Goal: Transaction & Acquisition: Purchase product/service

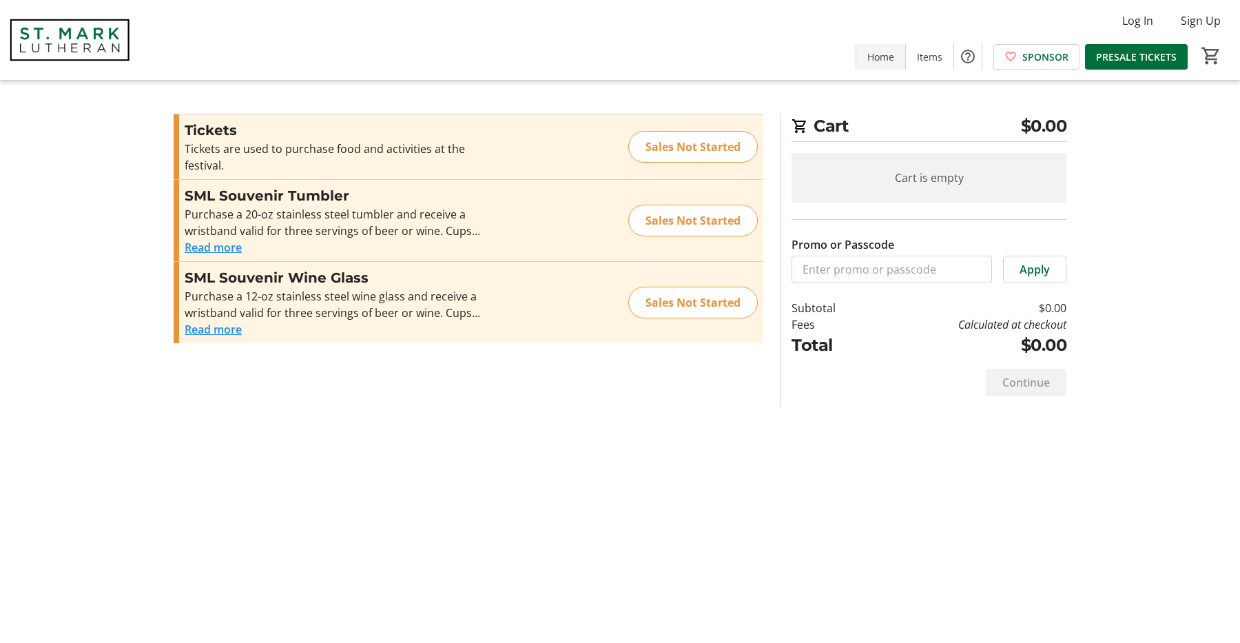
click at [883, 53] on span "Home" at bounding box center [880, 57] width 27 height 14
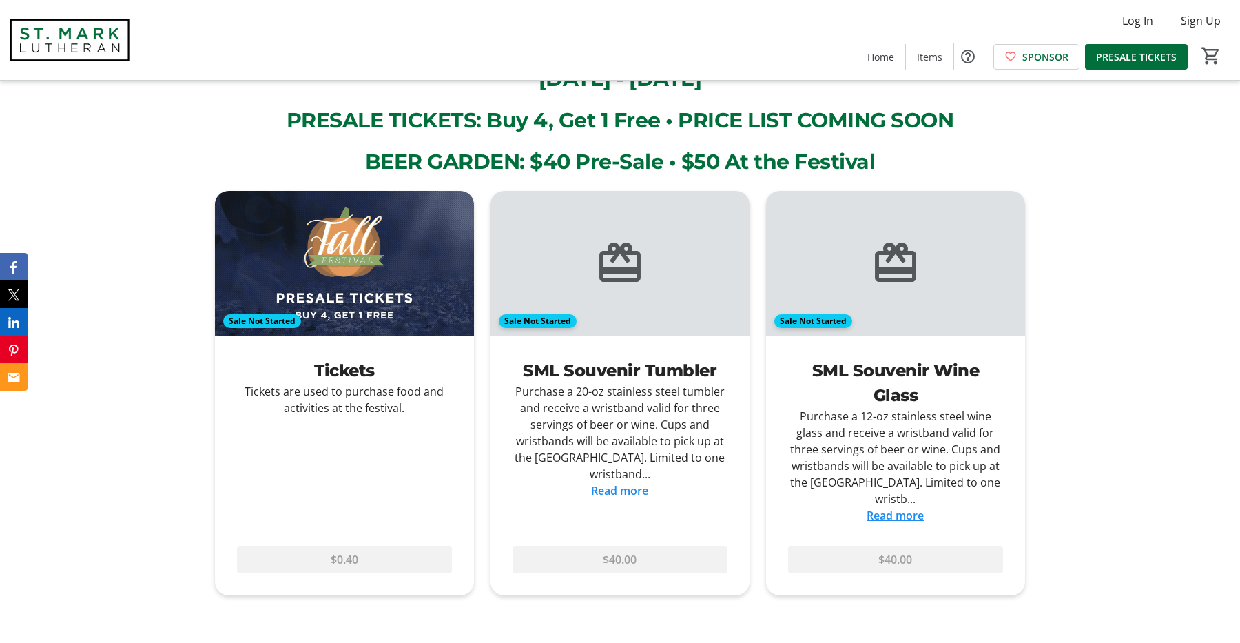
scroll to position [1684, 0]
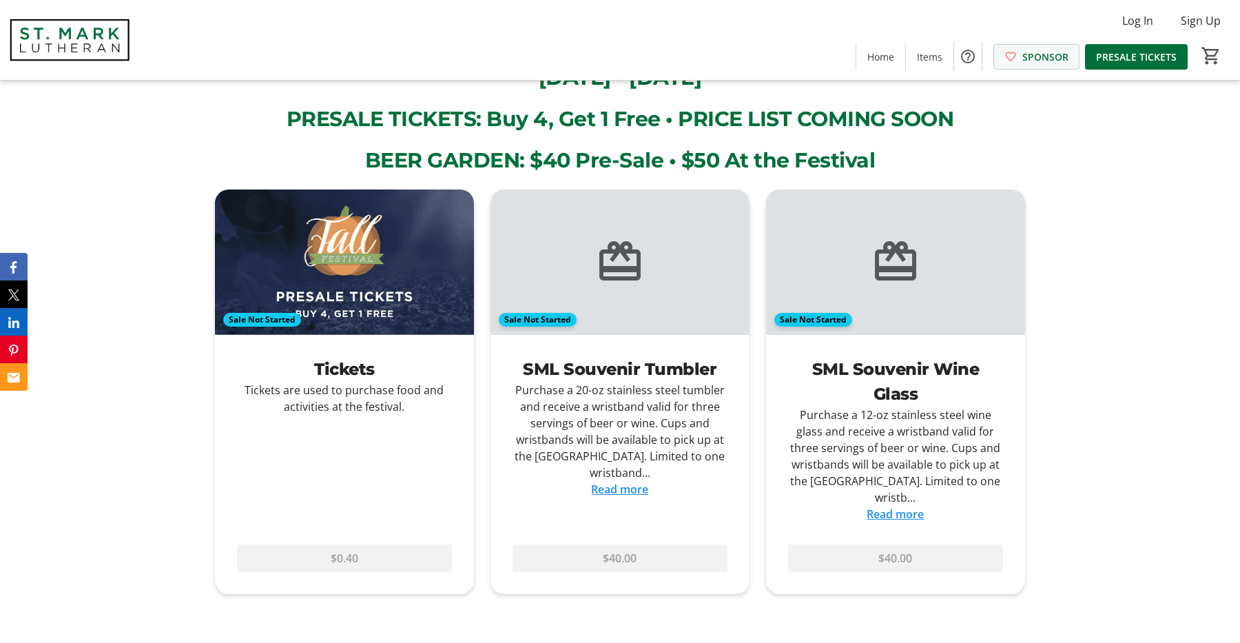
click at [1042, 65] on span at bounding box center [1036, 56] width 85 height 33
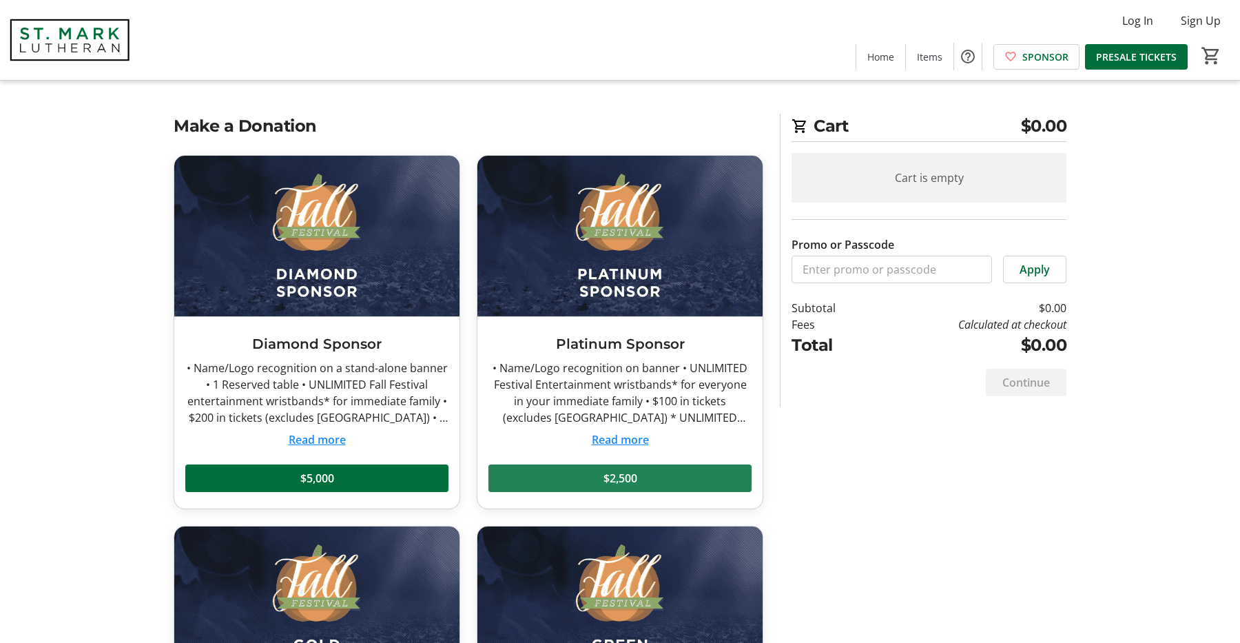
click at [618, 470] on span "$2,500" at bounding box center [620, 478] width 34 height 17
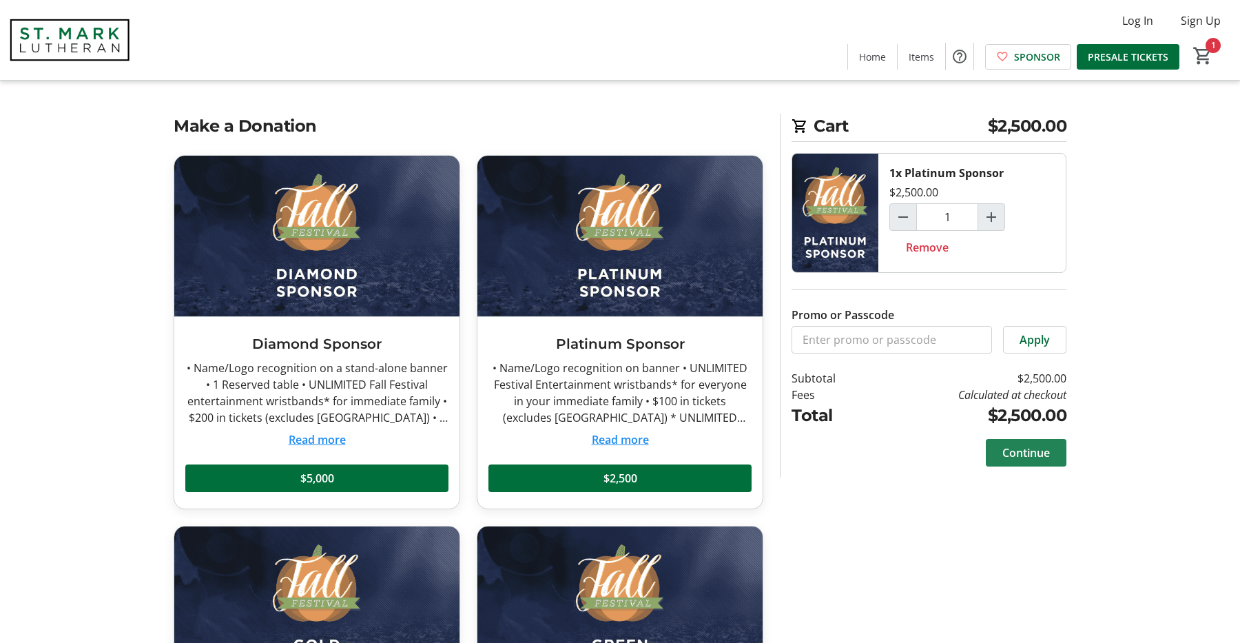
click at [1017, 448] on span "Continue" at bounding box center [1026, 452] width 48 height 17
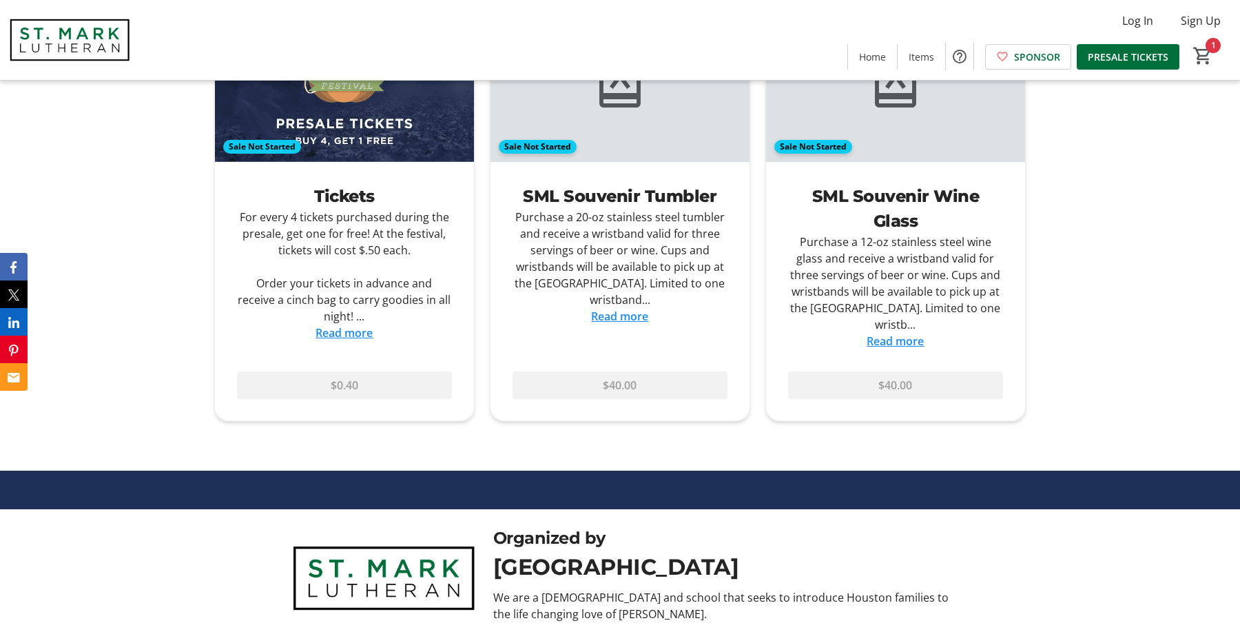
scroll to position [1858, 0]
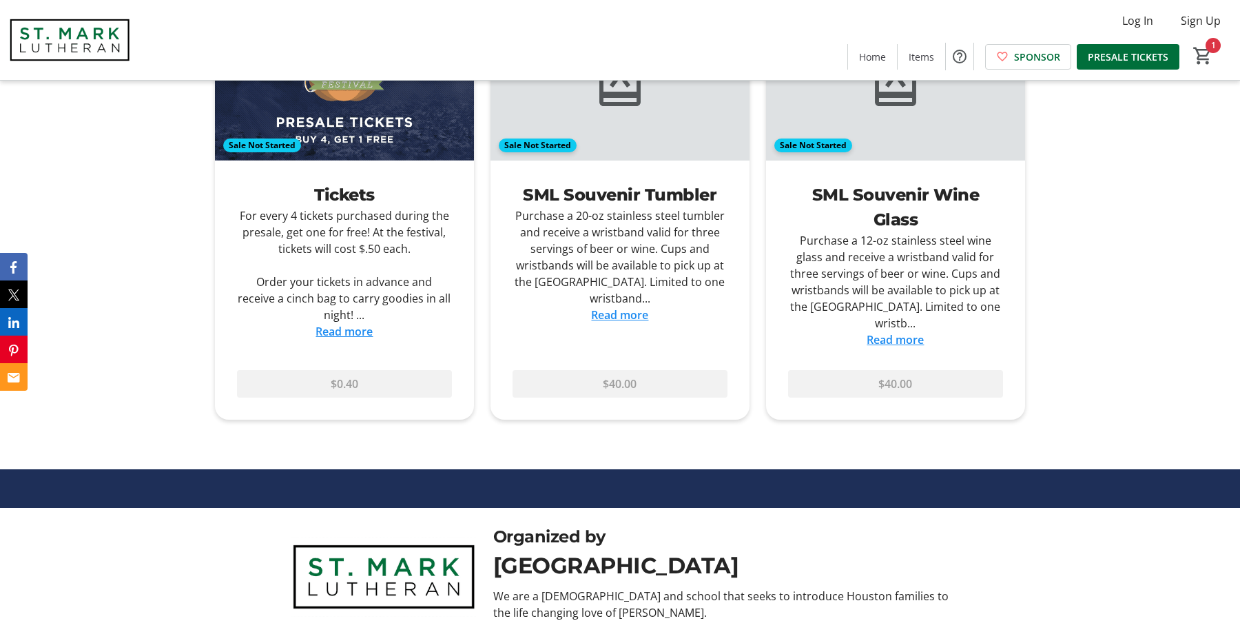
click at [354, 324] on link "Read more" at bounding box center [343, 331] width 57 height 15
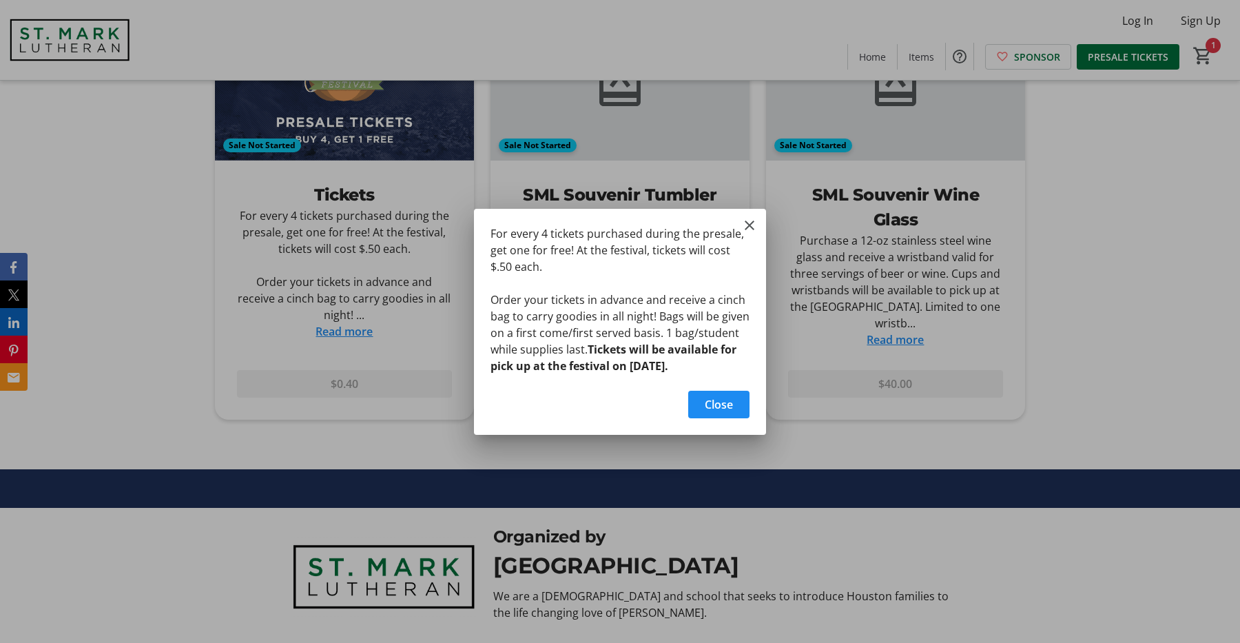
scroll to position [0, 0]
click at [753, 217] on mat-icon "Close" at bounding box center [749, 225] width 17 height 17
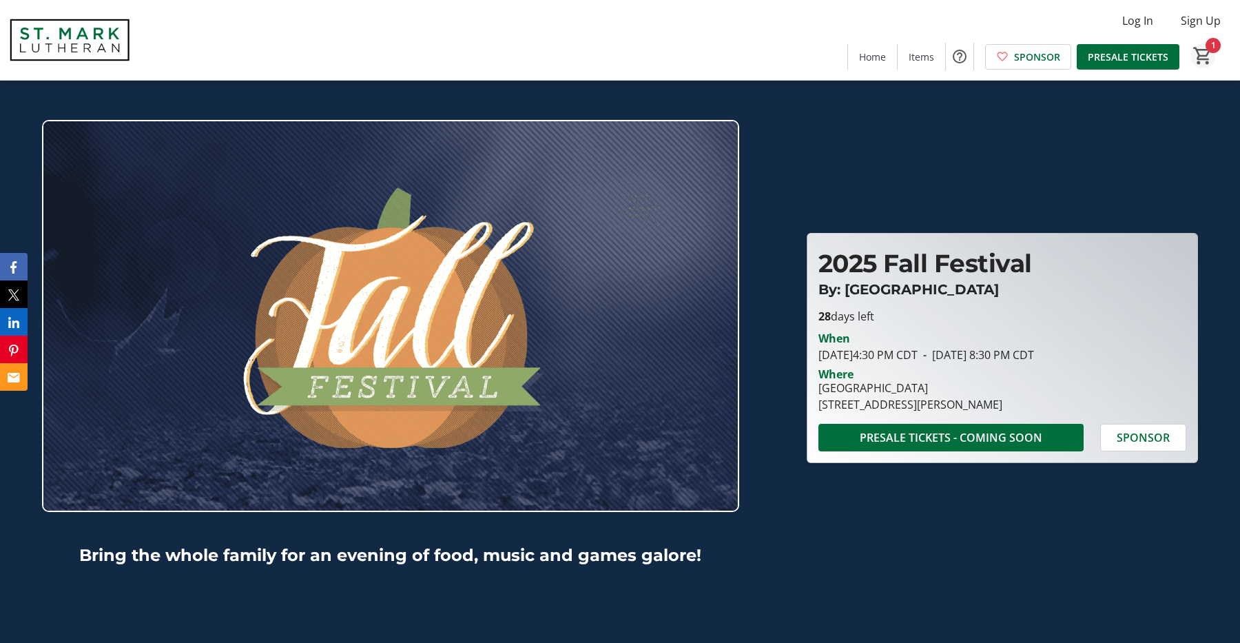
click at [1207, 43] on span "Cart" at bounding box center [1202, 55] width 25 height 25
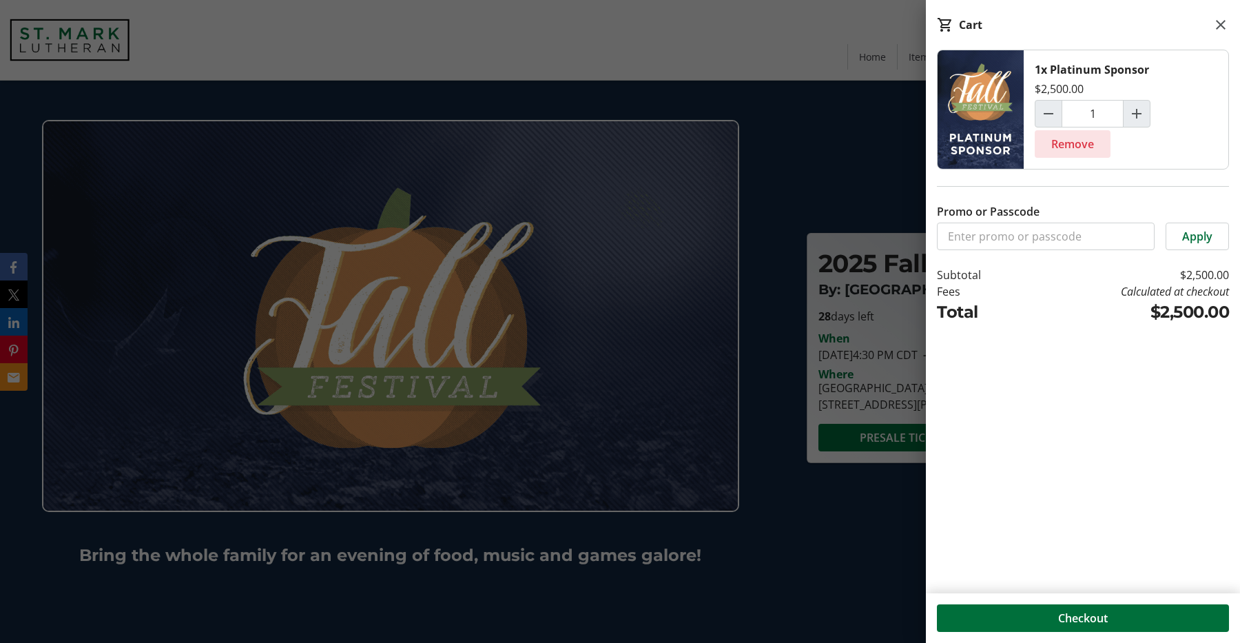
click at [1067, 152] on span at bounding box center [1072, 143] width 76 height 33
